Goal: Task Accomplishment & Management: Use online tool/utility

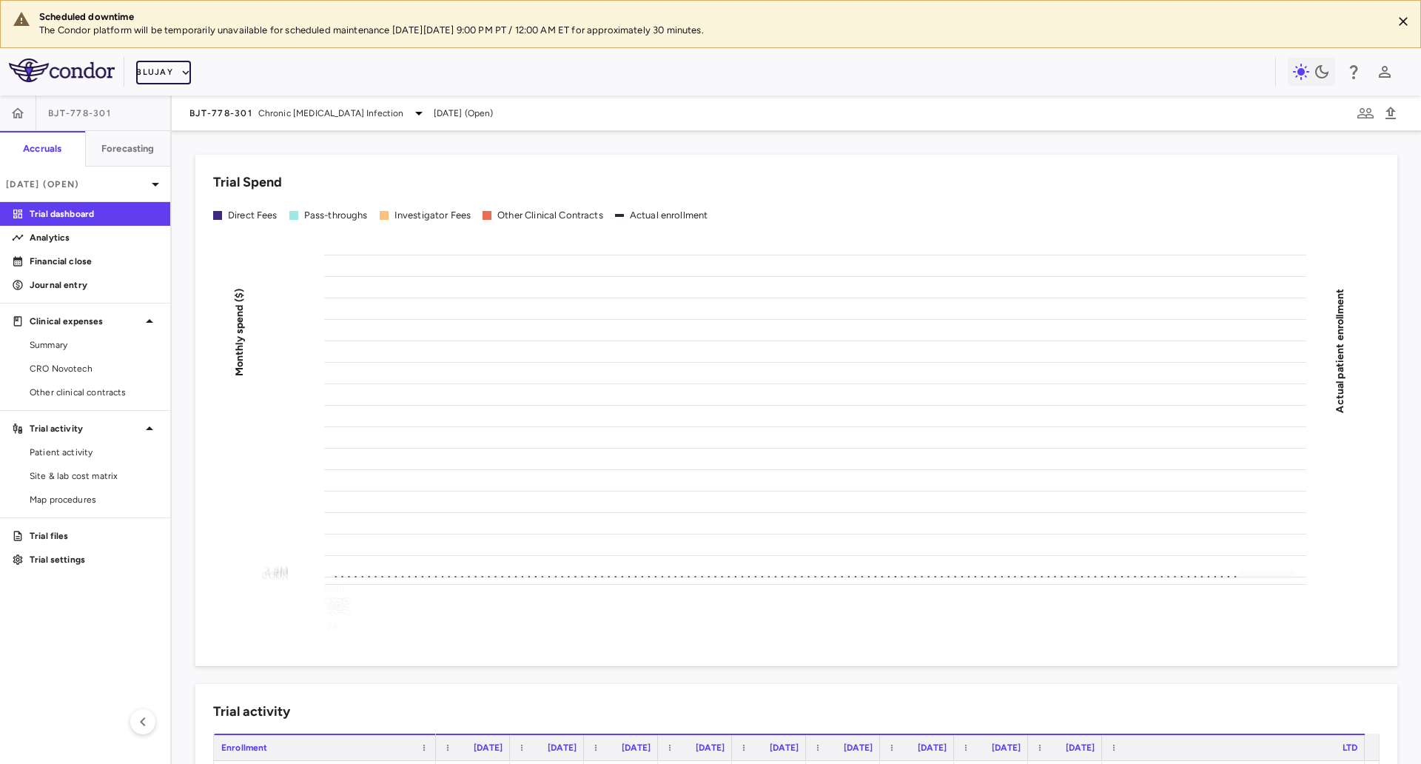
click at [151, 84] on button "Blujay" at bounding box center [163, 73] width 55 height 24
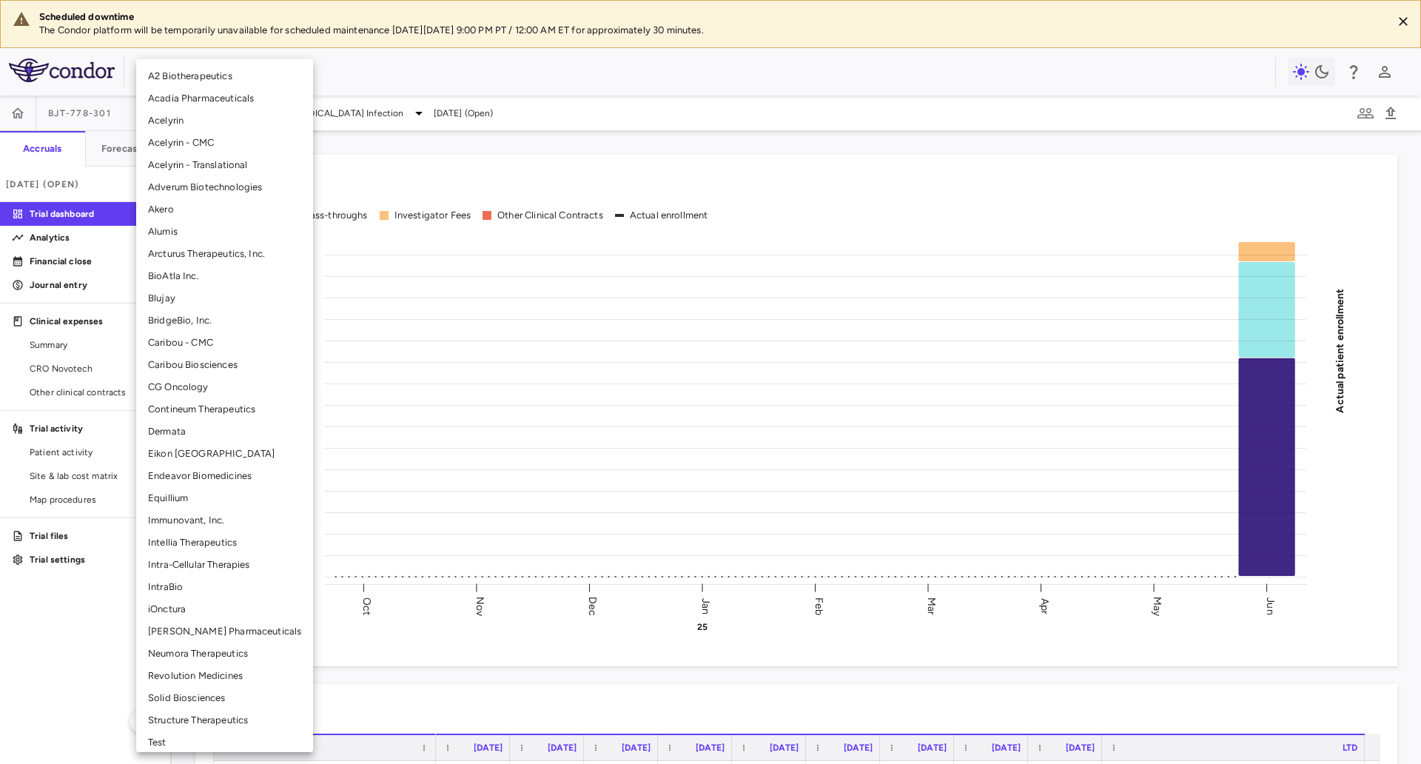
click at [196, 610] on li "Solid Biosciences" at bounding box center [224, 698] width 177 height 22
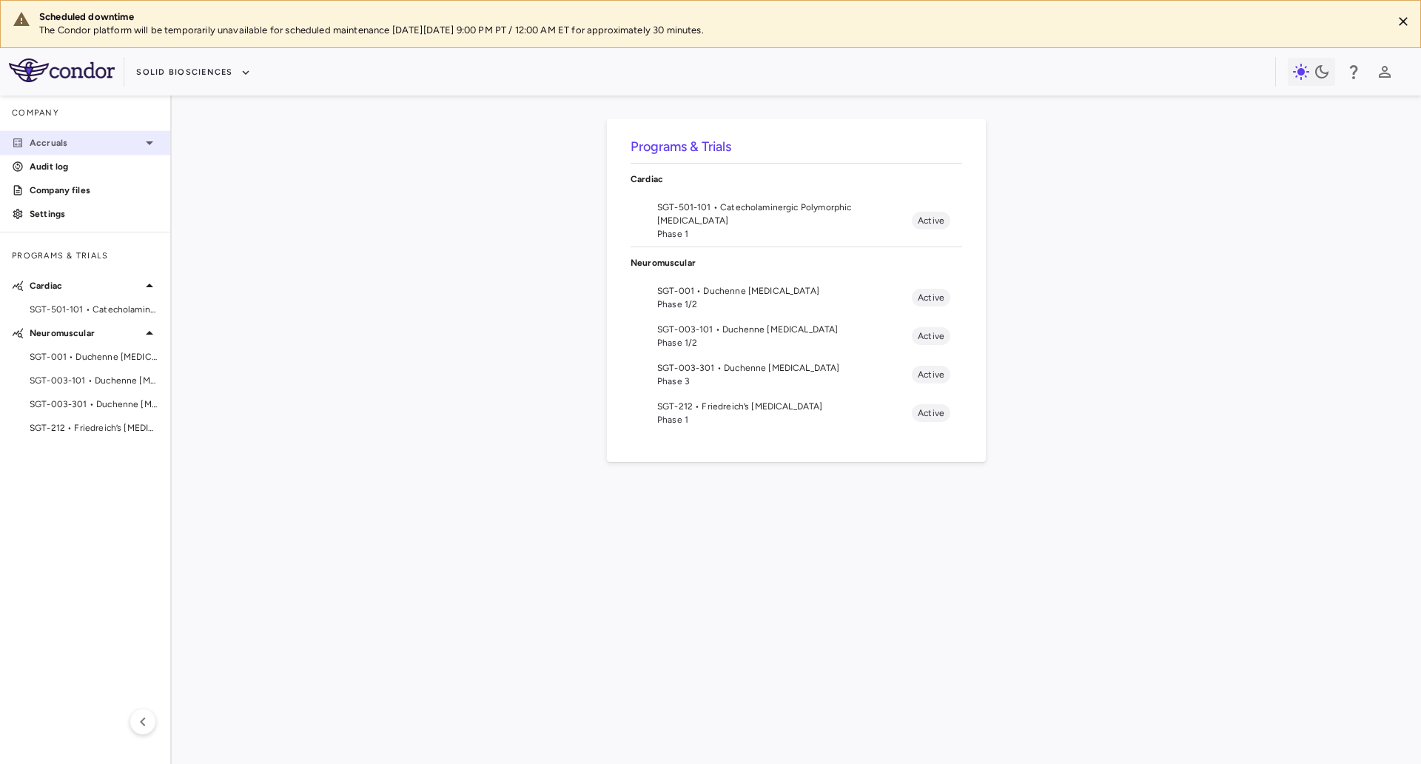
click at [151, 138] on icon at bounding box center [150, 143] width 18 height 18
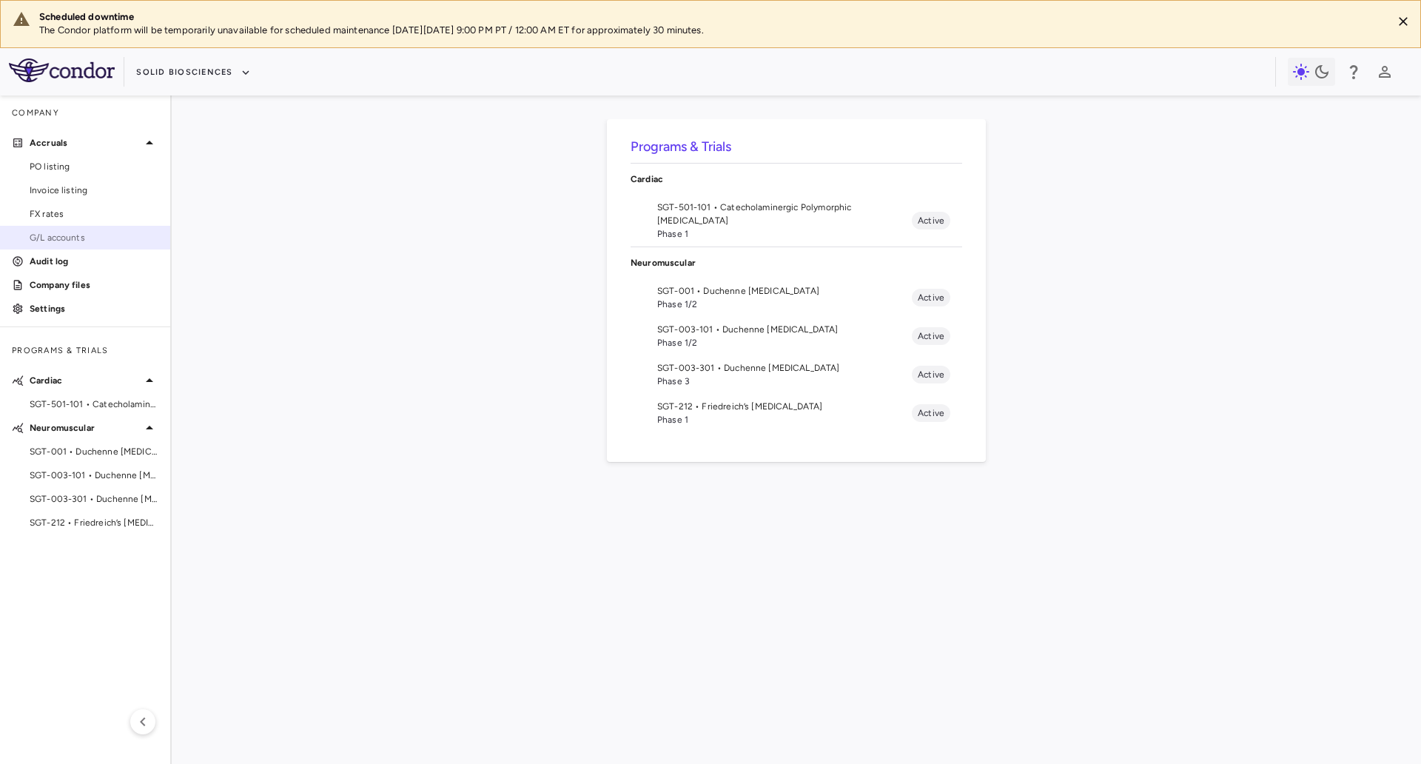
click at [101, 243] on span "G/L accounts" at bounding box center [94, 237] width 129 height 13
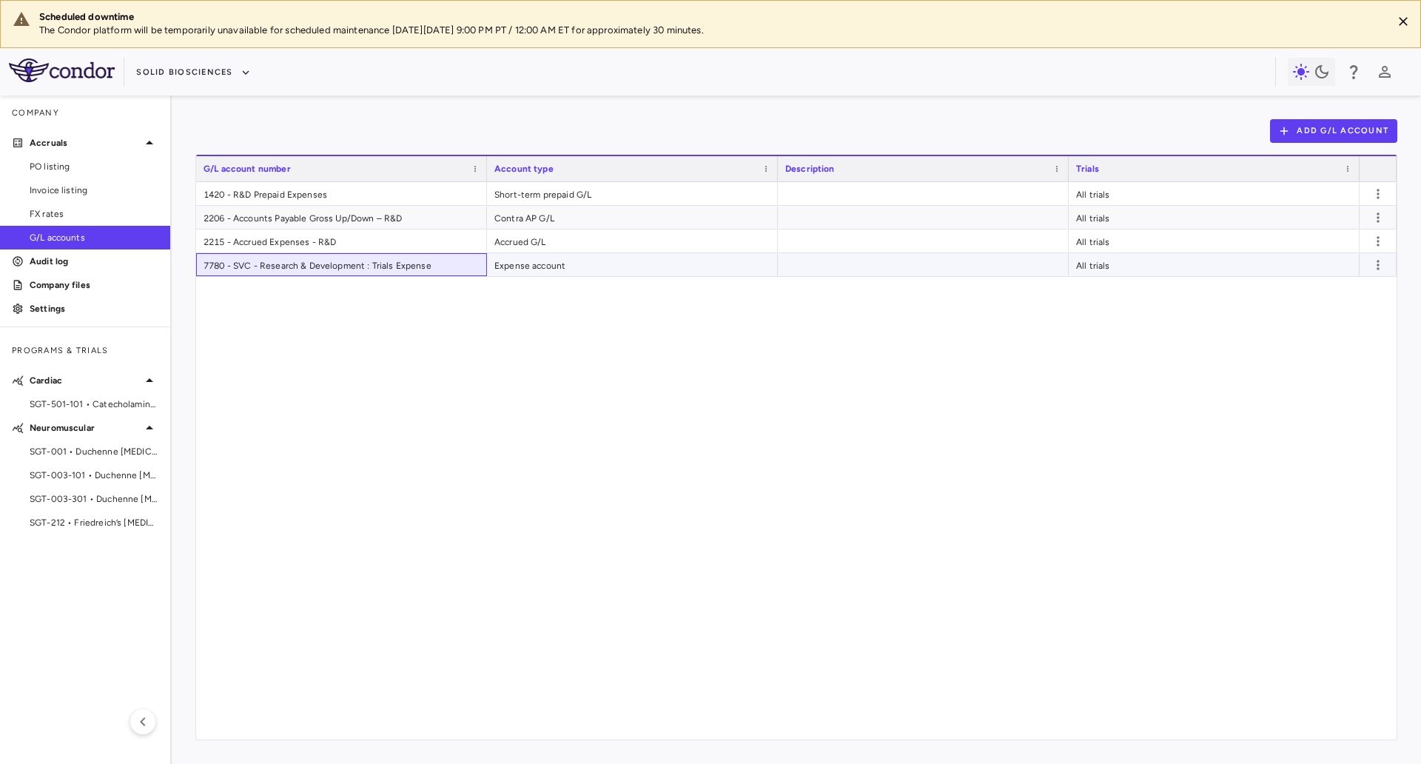
click at [354, 266] on div "7780 - SVC - Research & Development : Trials Expense" at bounding box center [341, 264] width 291 height 23
click at [346, 198] on div "1420 - R&D Prepaid Expenses" at bounding box center [341, 193] width 291 height 23
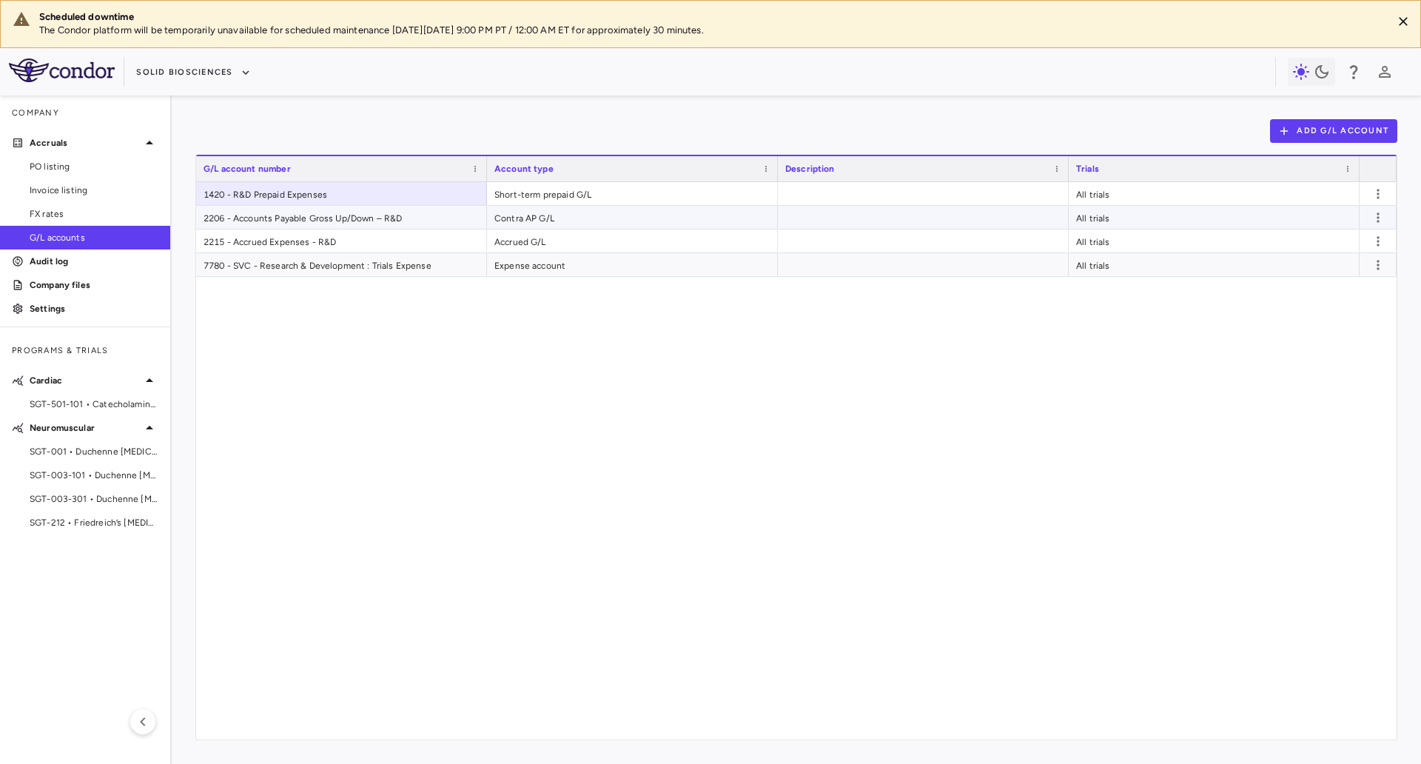
click at [340, 228] on div "2206 - Accounts Payable Gross Up/Down – R&D" at bounding box center [341, 217] width 291 height 23
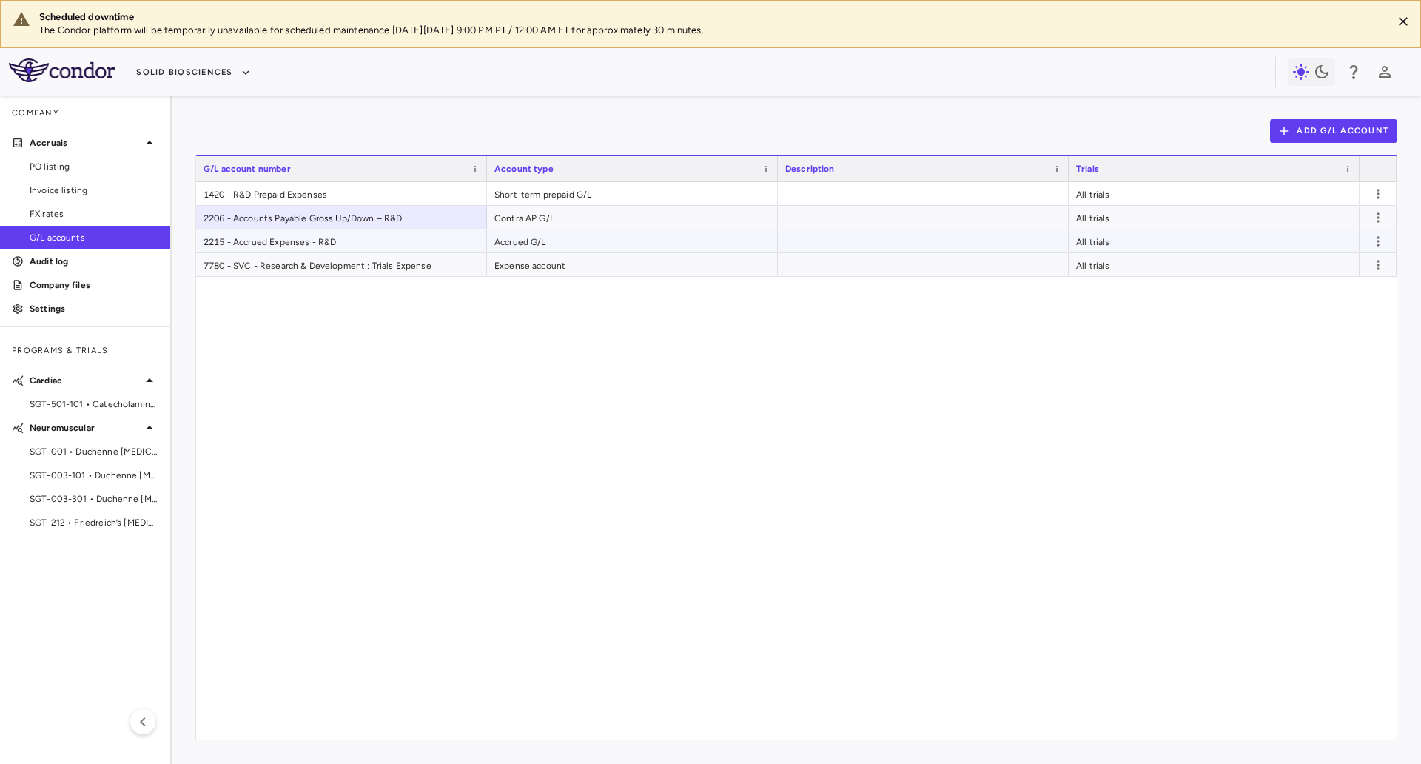
click at [336, 253] on div "7780 - SVC - Research & Development : Trials Expense" at bounding box center [341, 264] width 291 height 23
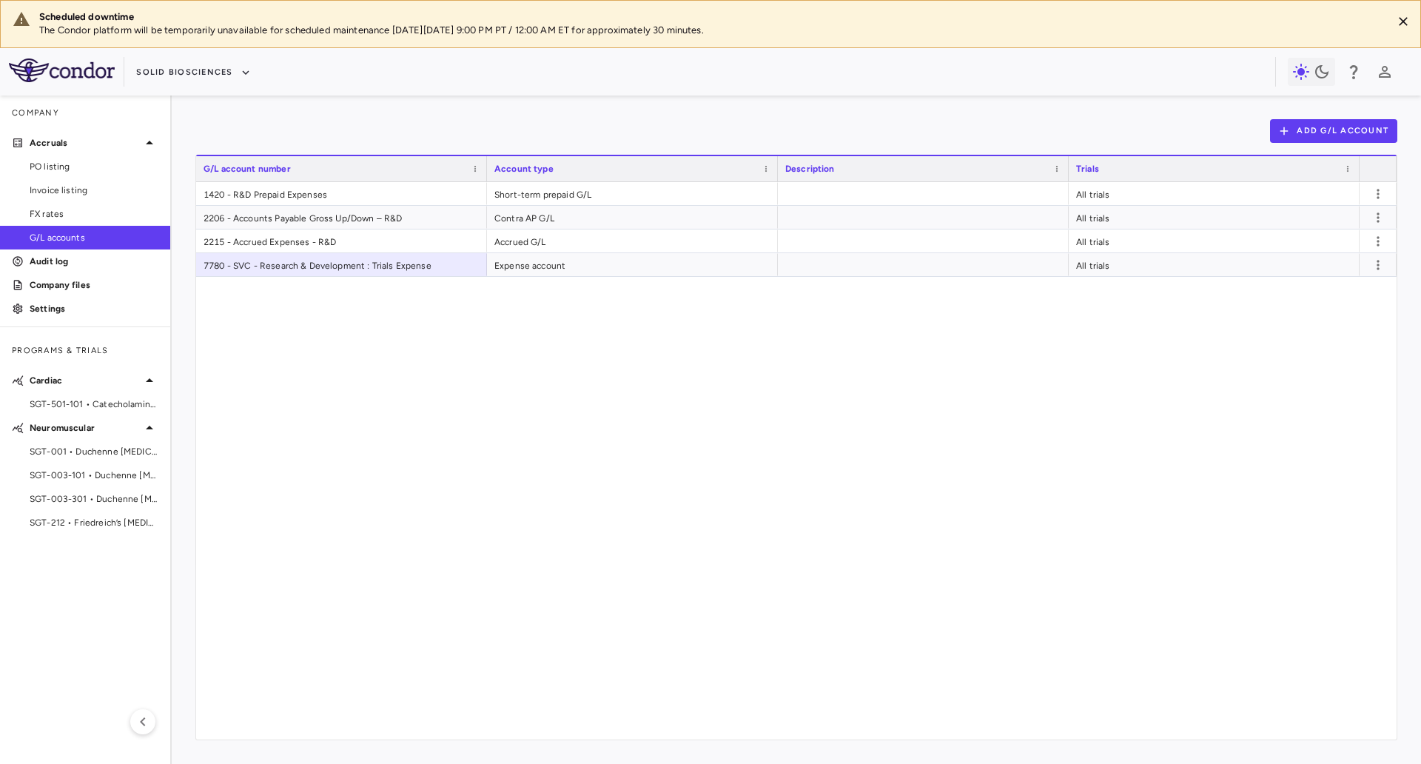
click at [329, 314] on div "1420 - R&D Prepaid Expenses Short-term prepaid G/L All trials 2206 - Accounts P…" at bounding box center [796, 460] width 1200 height 557
drag, startPoint x: 662, startPoint y: 117, endPoint x: 670, endPoint y: 119, distance: 7.7
click at [664, 117] on div "Add G/L Account Drag here to set row groups Drag here to set column labels G/L …" at bounding box center [796, 429] width 1249 height 668
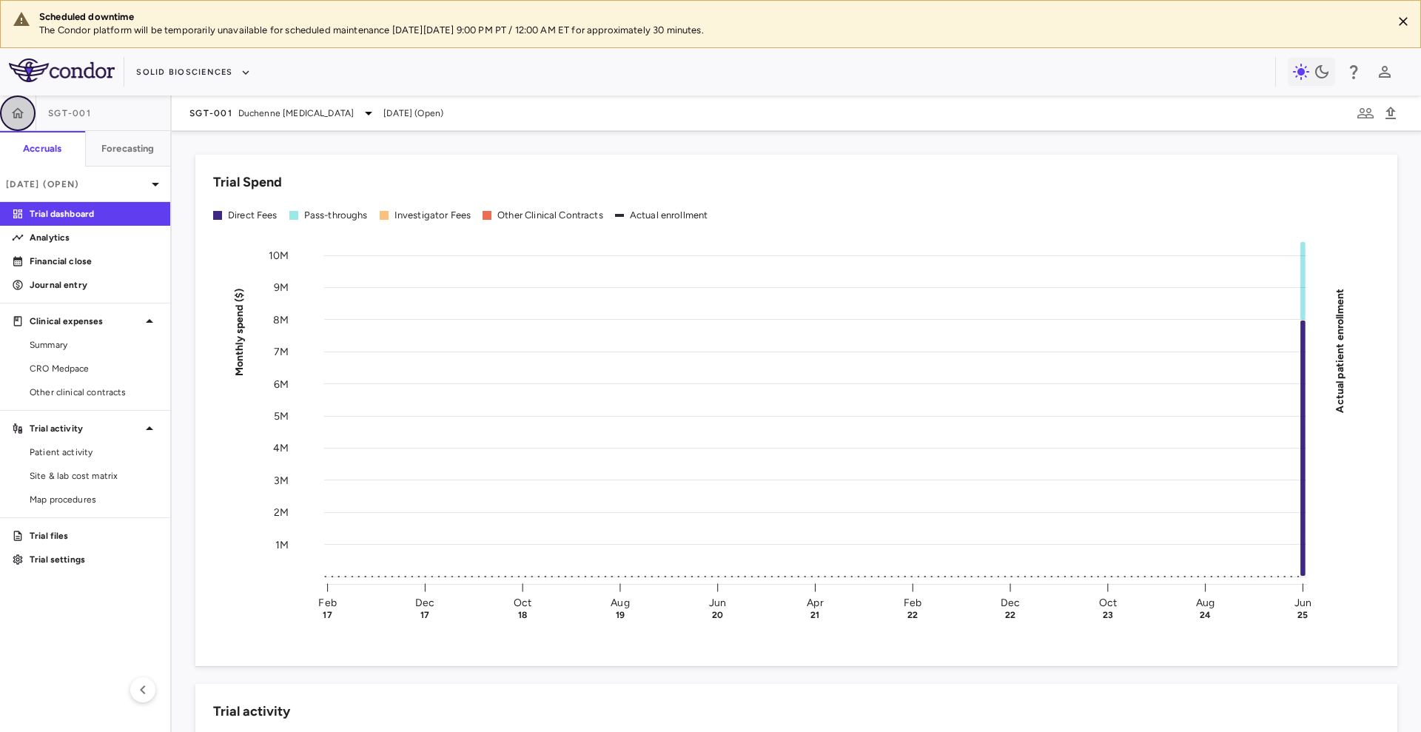
click at [22, 125] on button "button" at bounding box center [18, 113] width 36 height 36
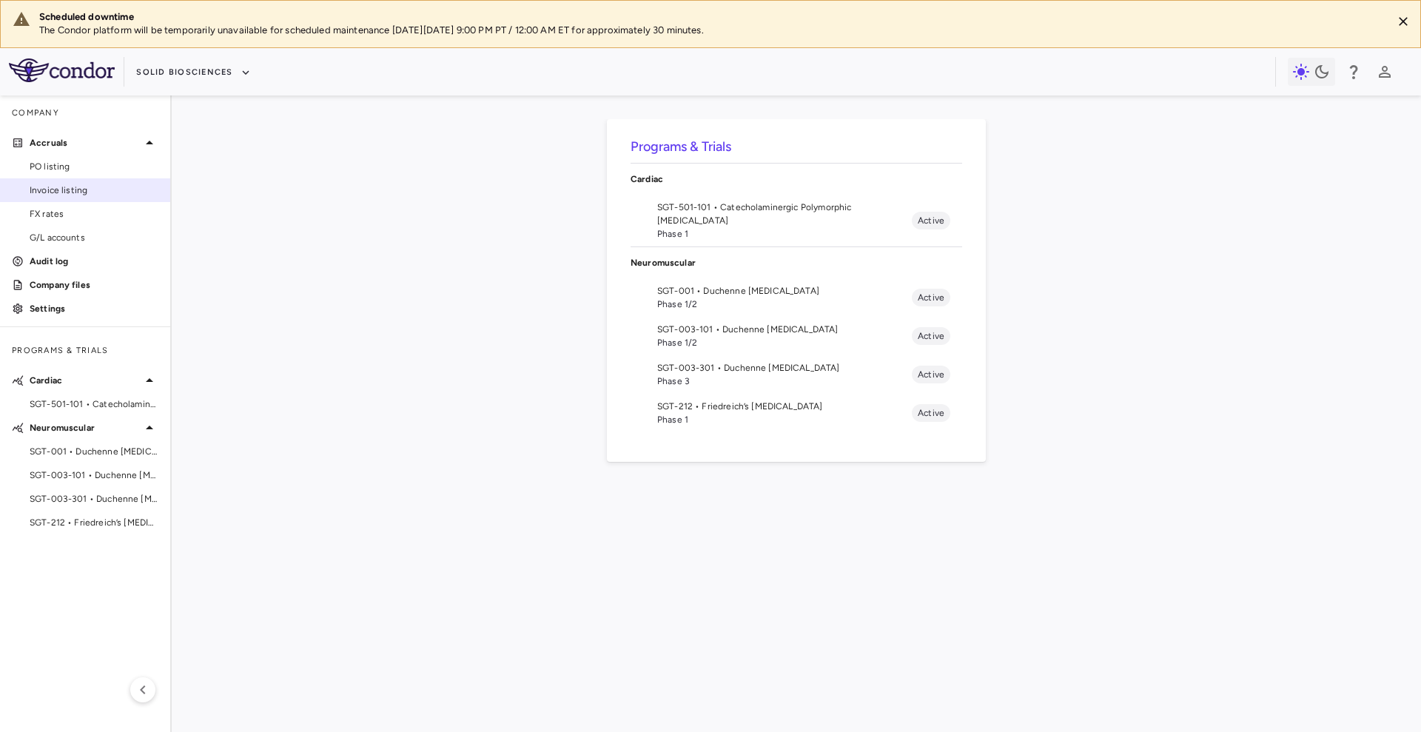
click at [80, 189] on span "Invoice listing" at bounding box center [94, 190] width 129 height 13
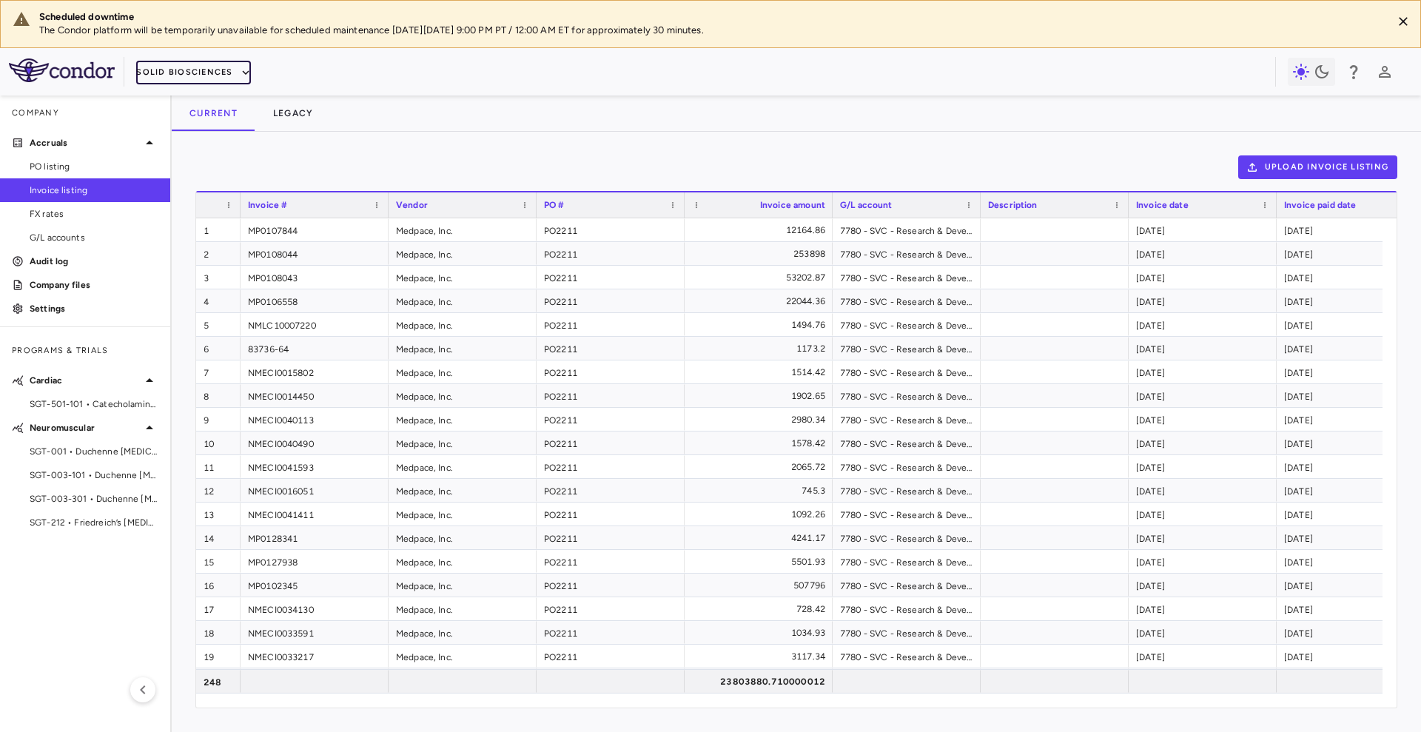
click at [174, 74] on button "Solid Biosciences" at bounding box center [193, 73] width 114 height 24
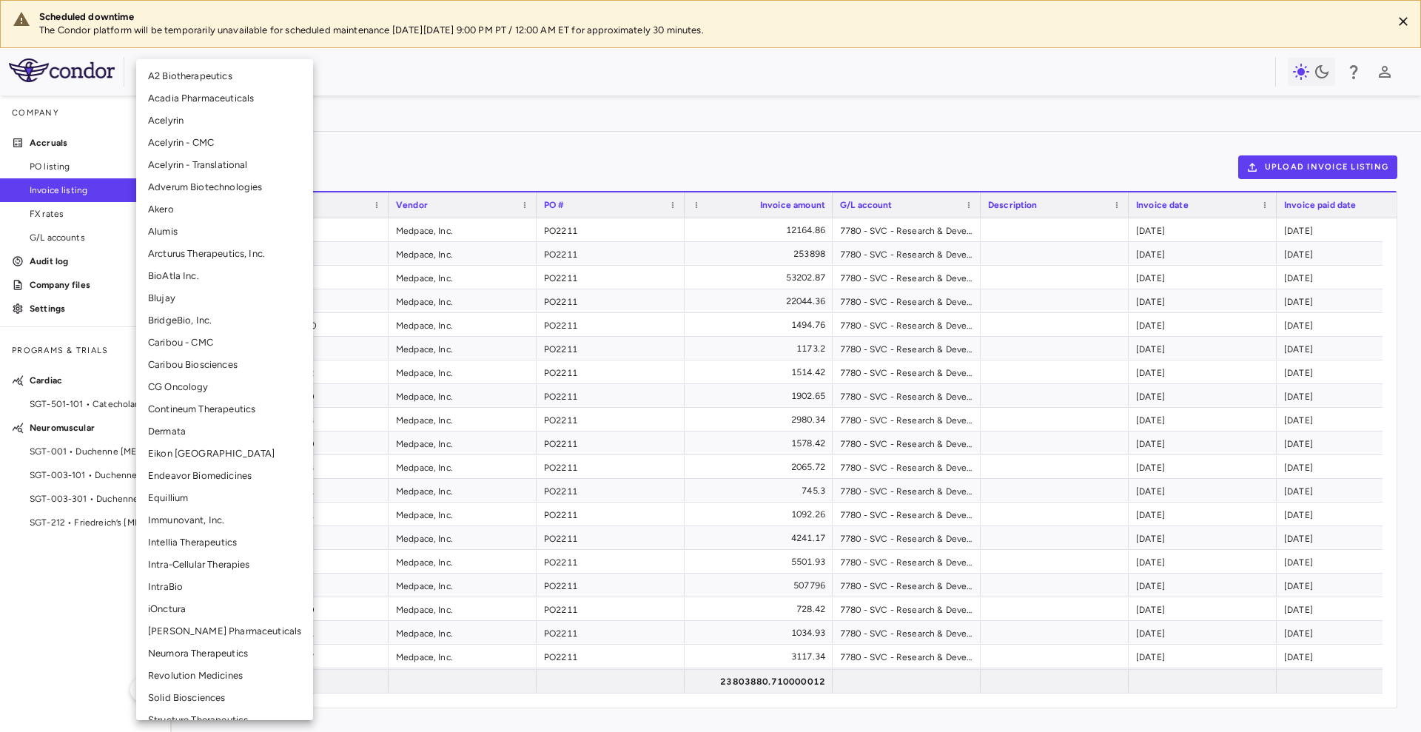
click at [221, 182] on li "Adverum Biotechnologies" at bounding box center [224, 187] width 177 height 22
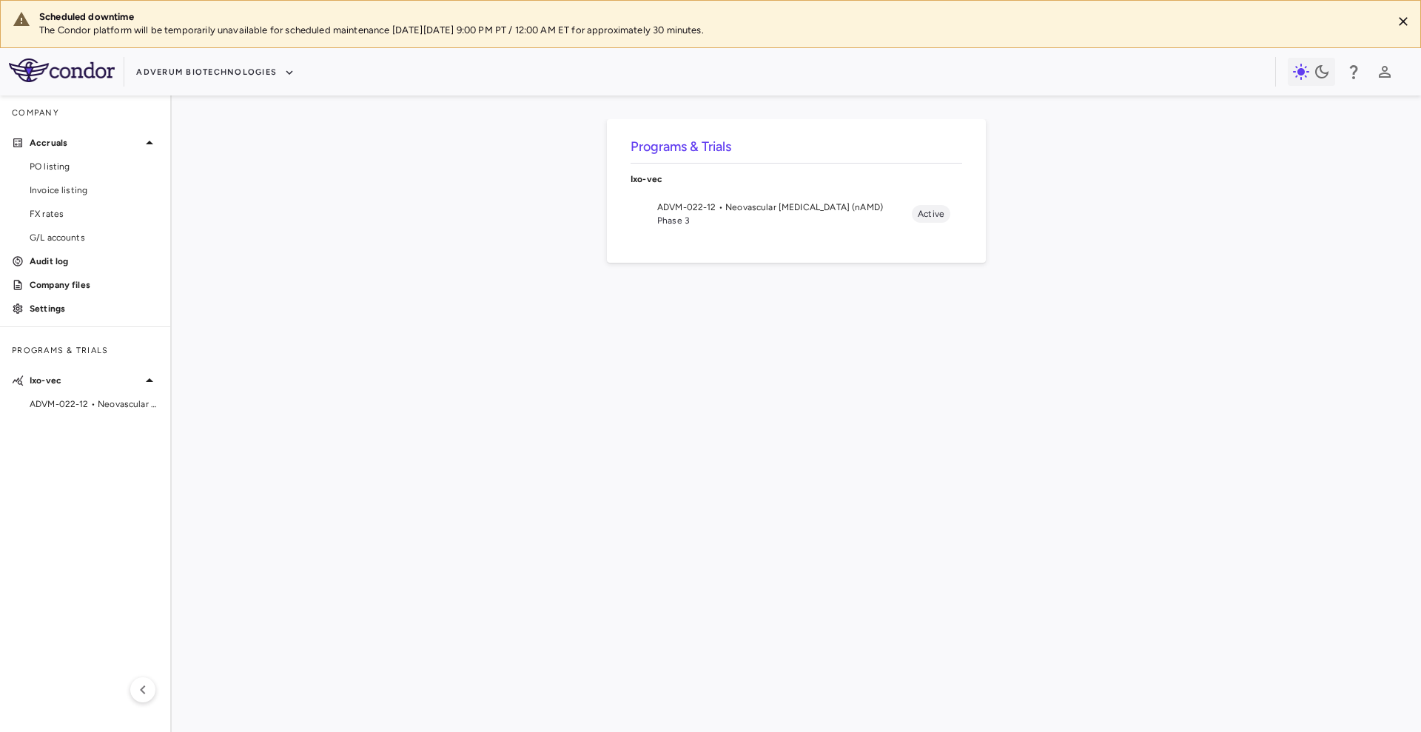
click at [659, 205] on span "ADVM-022-12 • Neovascular [MEDICAL_DATA] (nAMD)" at bounding box center [784, 207] width 255 height 13
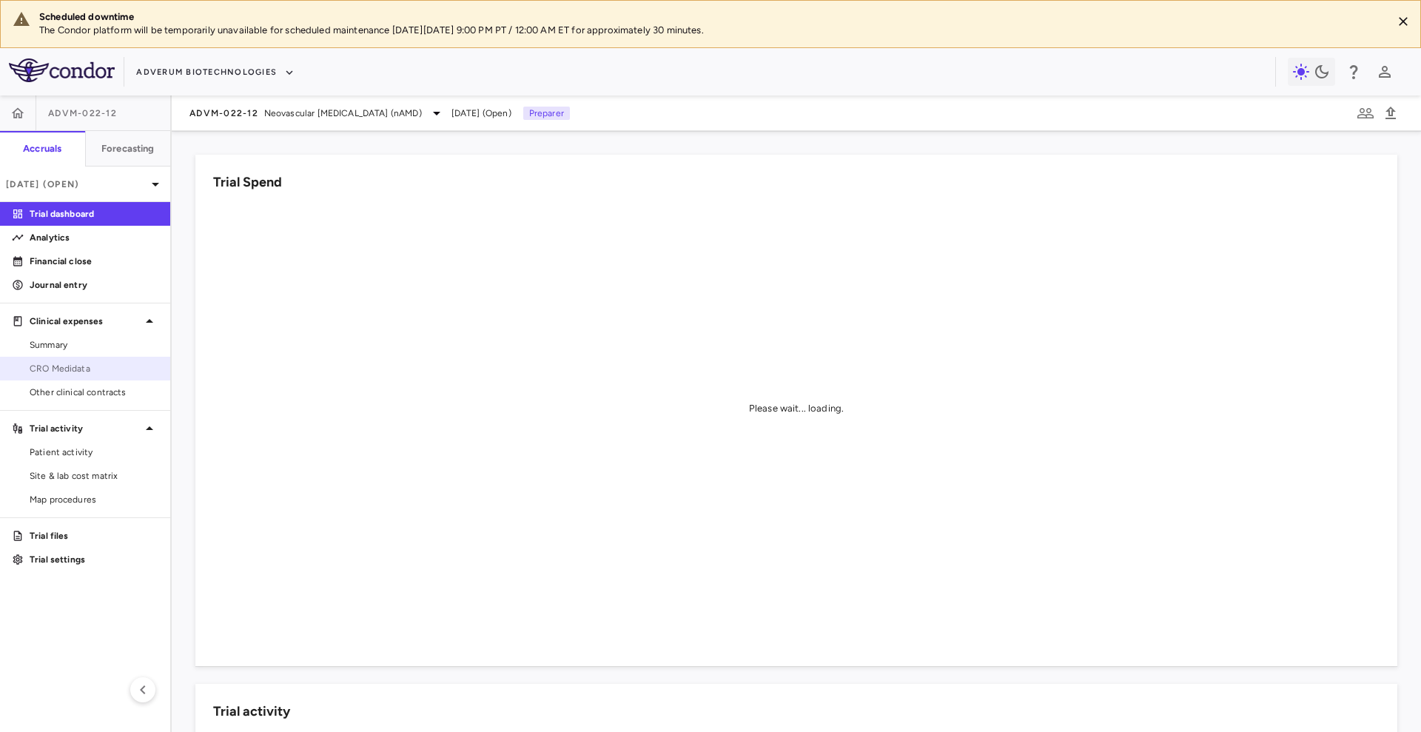
click at [92, 369] on span "CRO Medidata" at bounding box center [94, 368] width 129 height 13
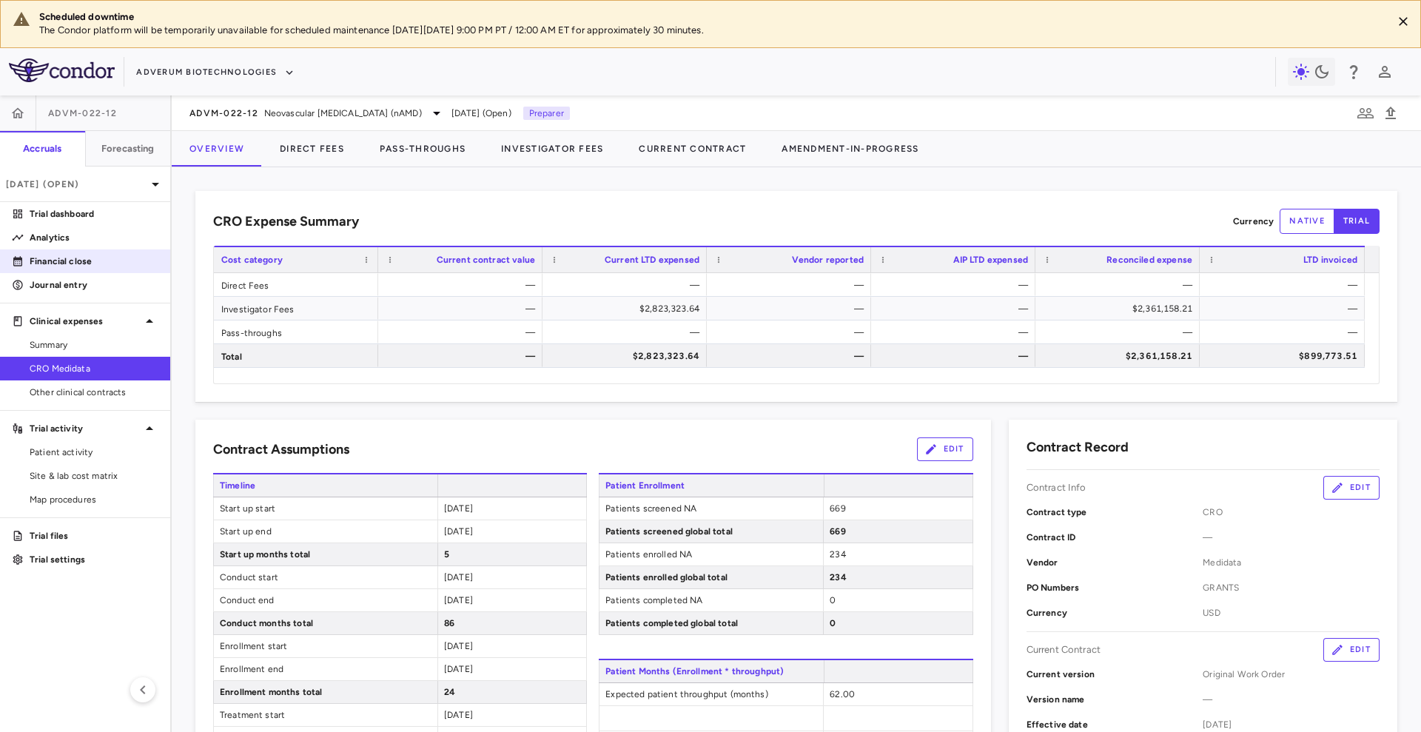
click at [115, 255] on p "Financial close" at bounding box center [94, 261] width 129 height 13
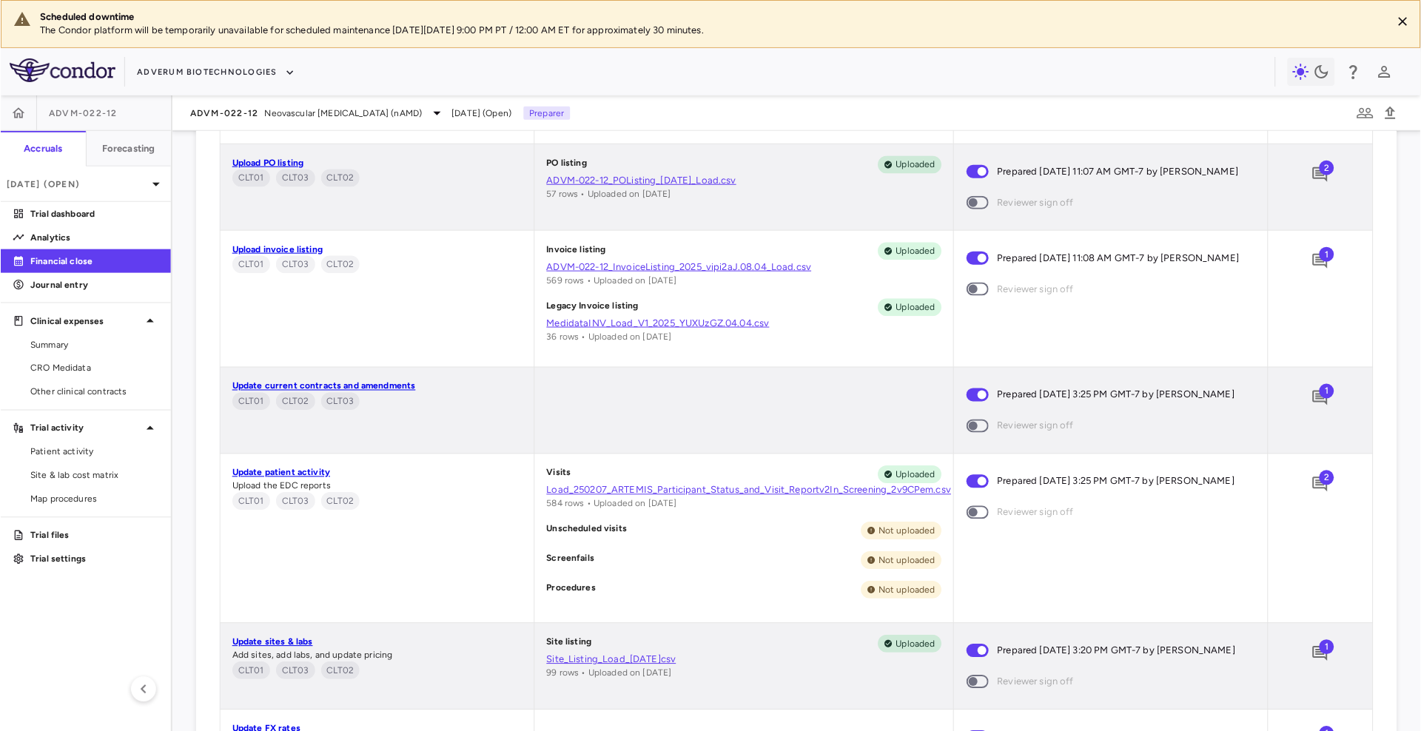
scroll to position [1110, 0]
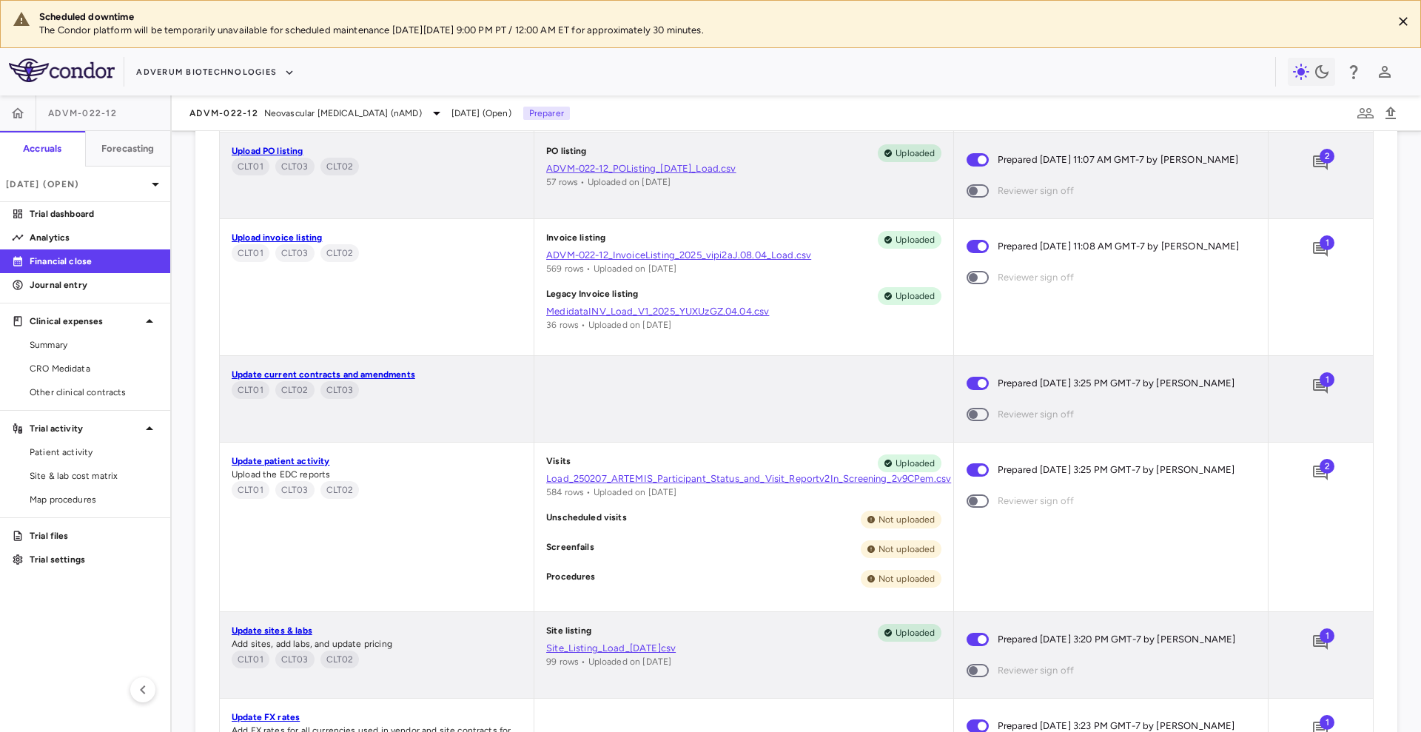
click at [612, 172] on link "ADVM-022-12_POListing_[DATE]_Load.csv" at bounding box center [743, 168] width 394 height 13
click at [632, 251] on link "ADVM-022-12_InvoiceListing_2025_vipi2aJ.08.04_Load.csv" at bounding box center [743, 255] width 394 height 13
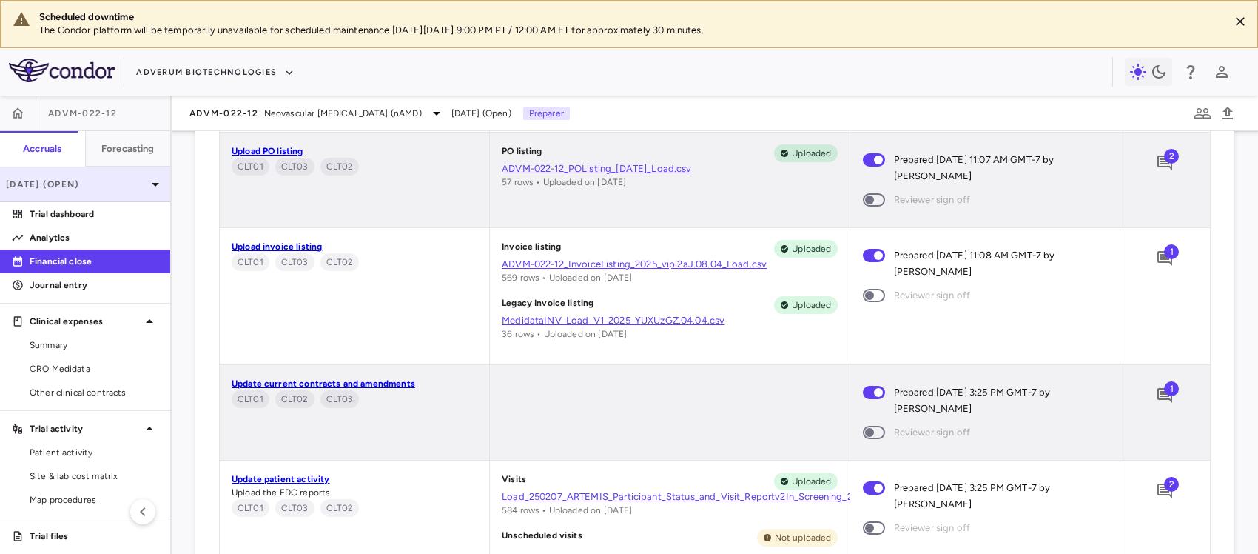
click at [38, 186] on p "[DATE] (Open)" at bounding box center [76, 184] width 141 height 13
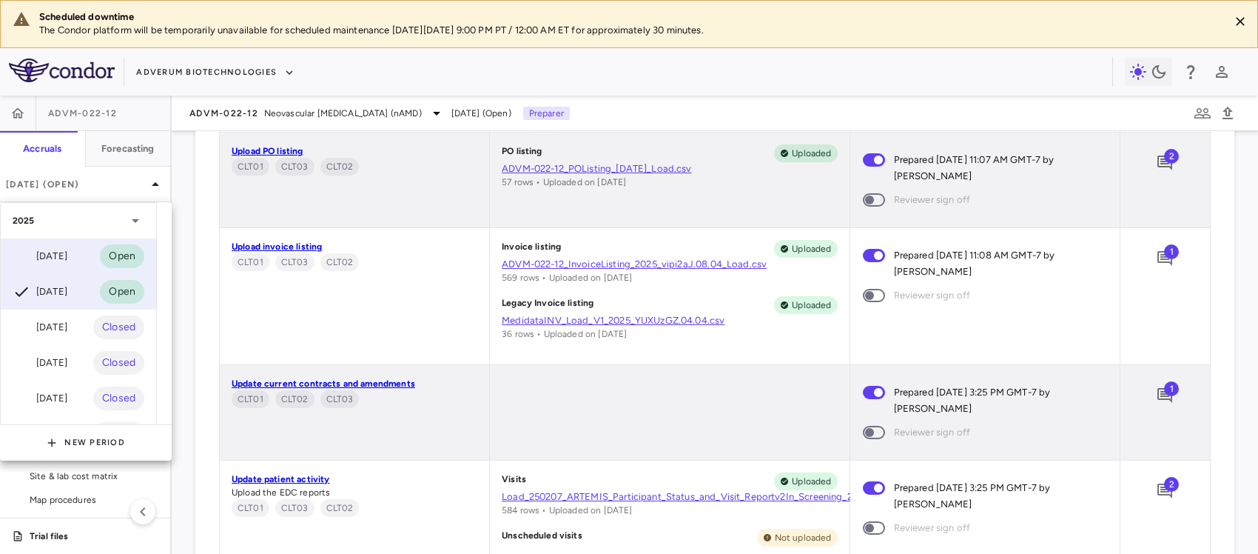
click at [97, 249] on div "[DATE] Open" at bounding box center [78, 256] width 155 height 36
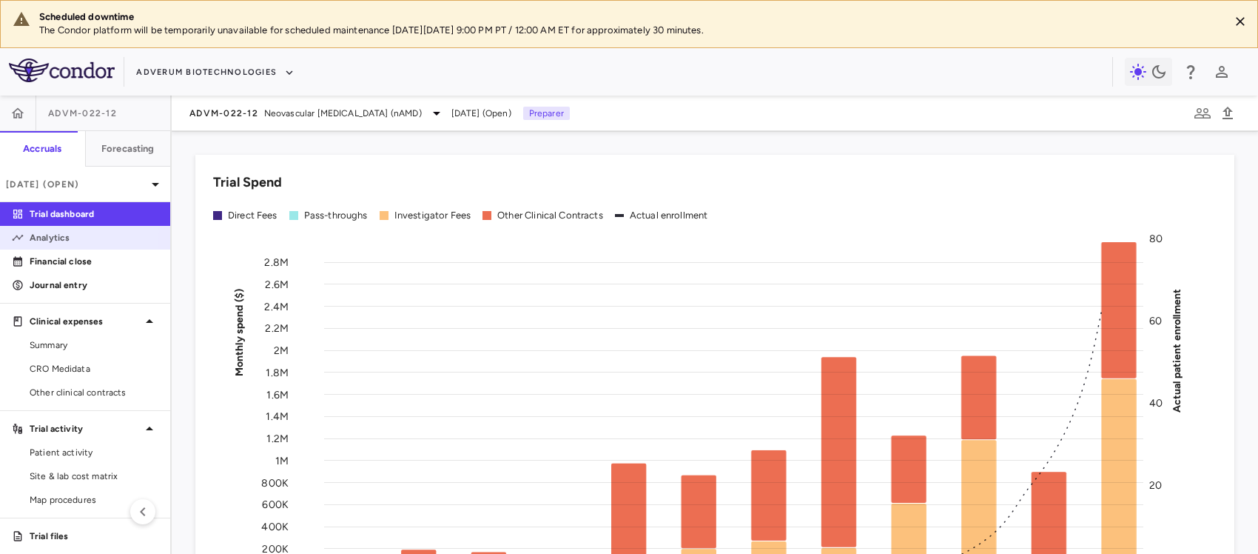
click at [55, 232] on p "Analytics" at bounding box center [94, 237] width 129 height 13
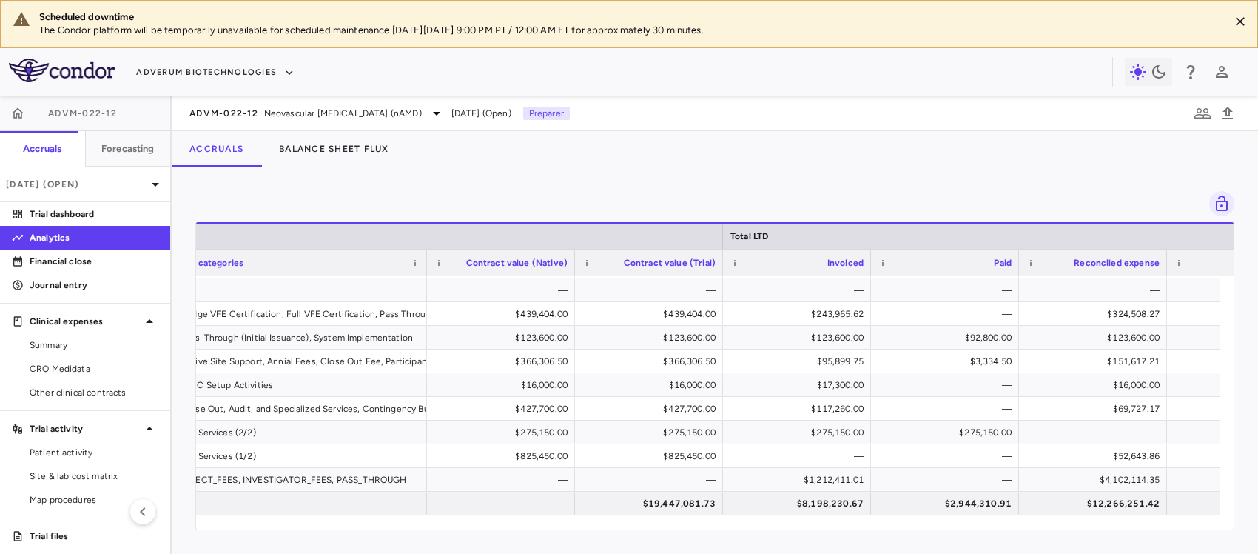
scroll to position [0, 433]
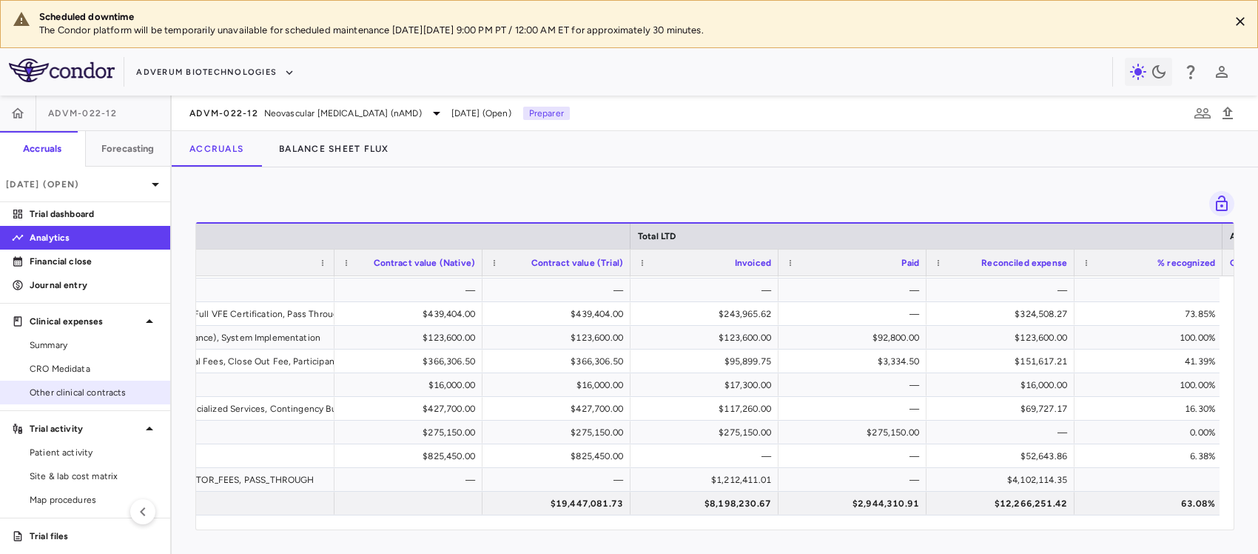
click at [79, 393] on span "Other clinical contracts" at bounding box center [94, 392] width 129 height 13
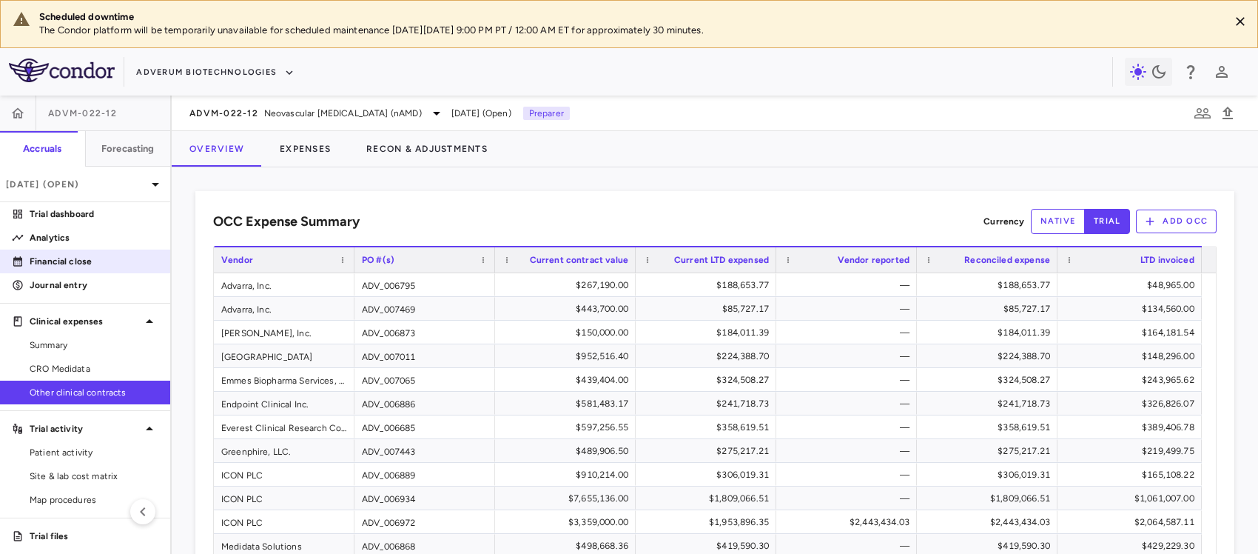
click at [87, 250] on link "Financial close" at bounding box center [85, 261] width 170 height 22
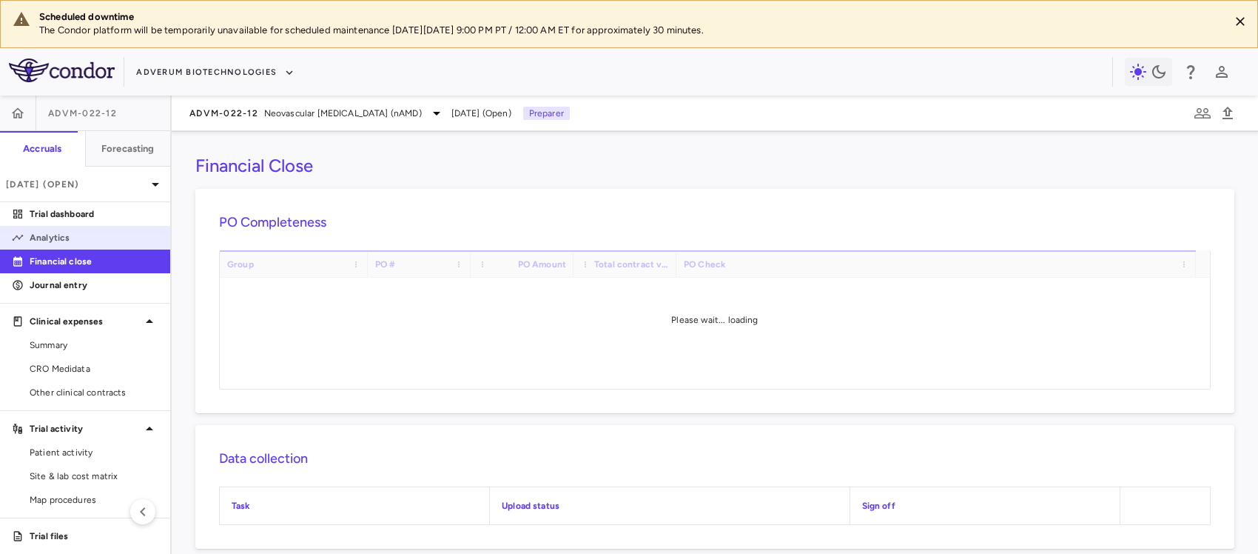
click at [87, 246] on link "Analytics" at bounding box center [85, 237] width 170 height 22
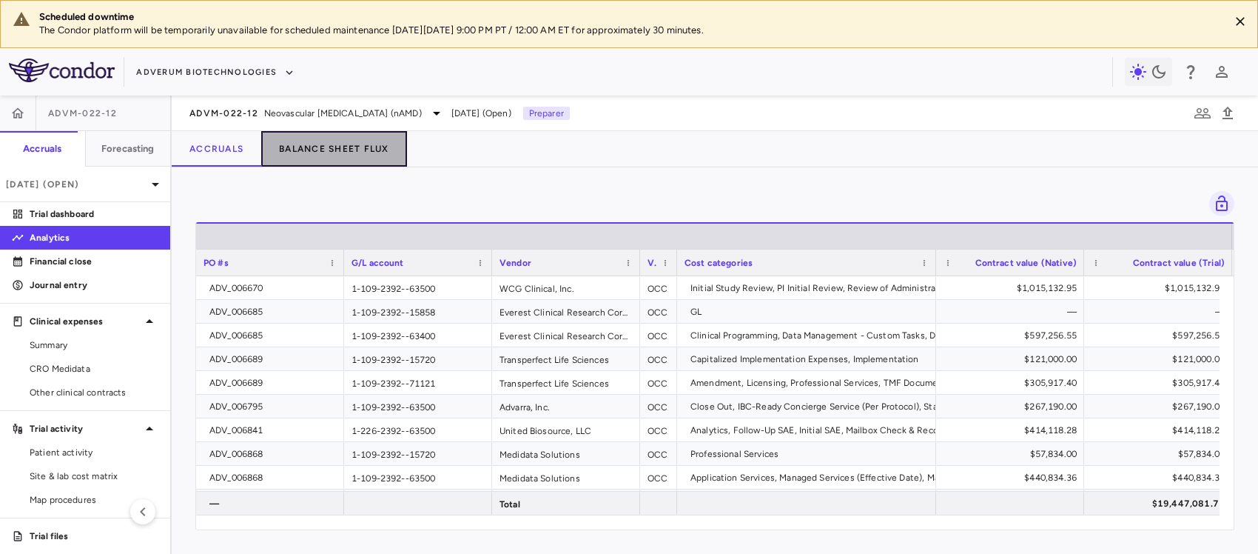
click at [343, 146] on button "Balance Sheet Flux" at bounding box center [334, 149] width 146 height 36
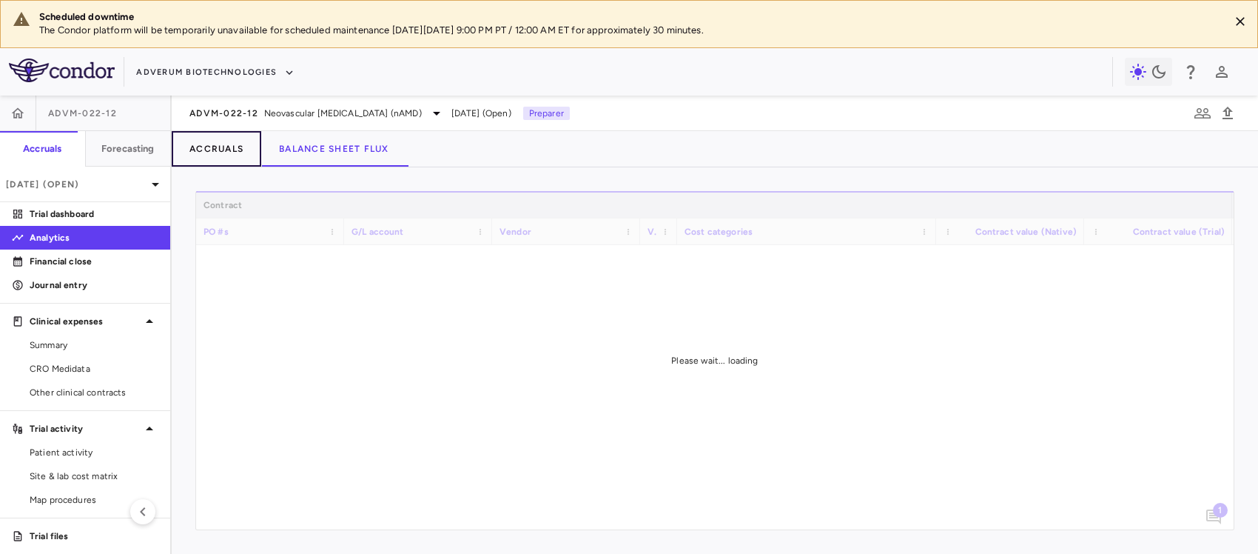
click at [218, 154] on button "Accruals" at bounding box center [217, 149] width 90 height 36
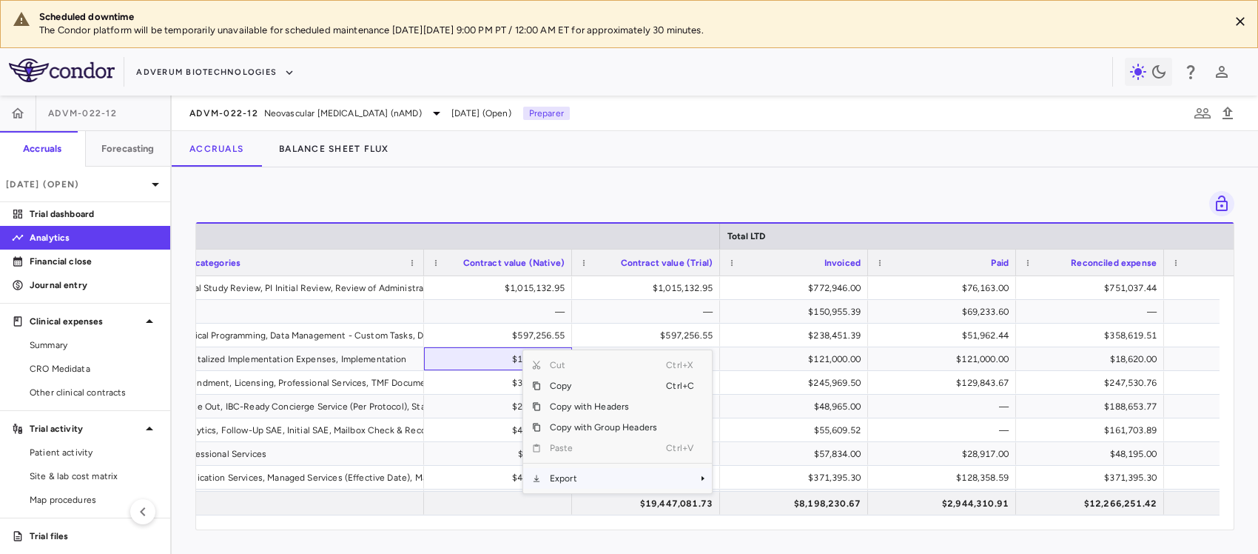
click at [562, 479] on span "Export" at bounding box center [603, 478] width 125 height 21
click at [770, 501] on span "Excel Export" at bounding box center [762, 504] width 70 height 21
